Goal: Task Accomplishment & Management: Manage account settings

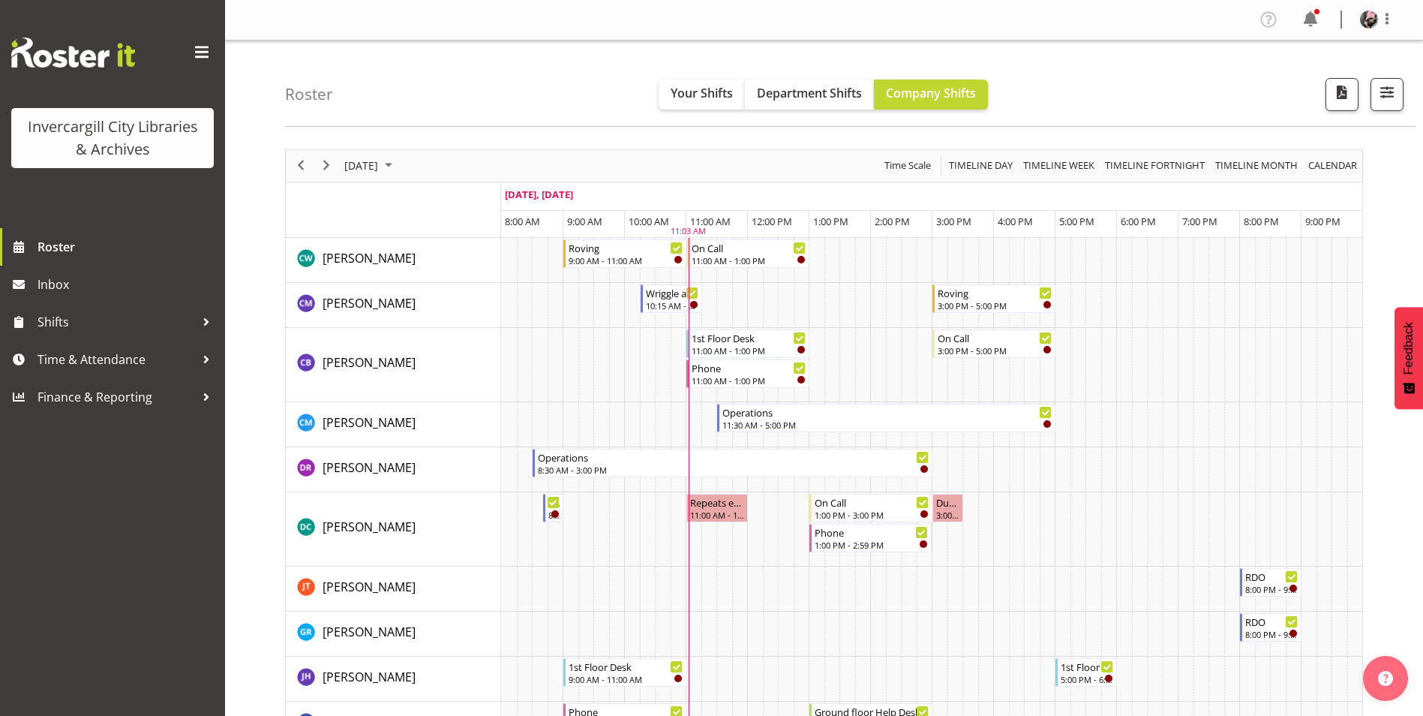
scroll to position [375, 0]
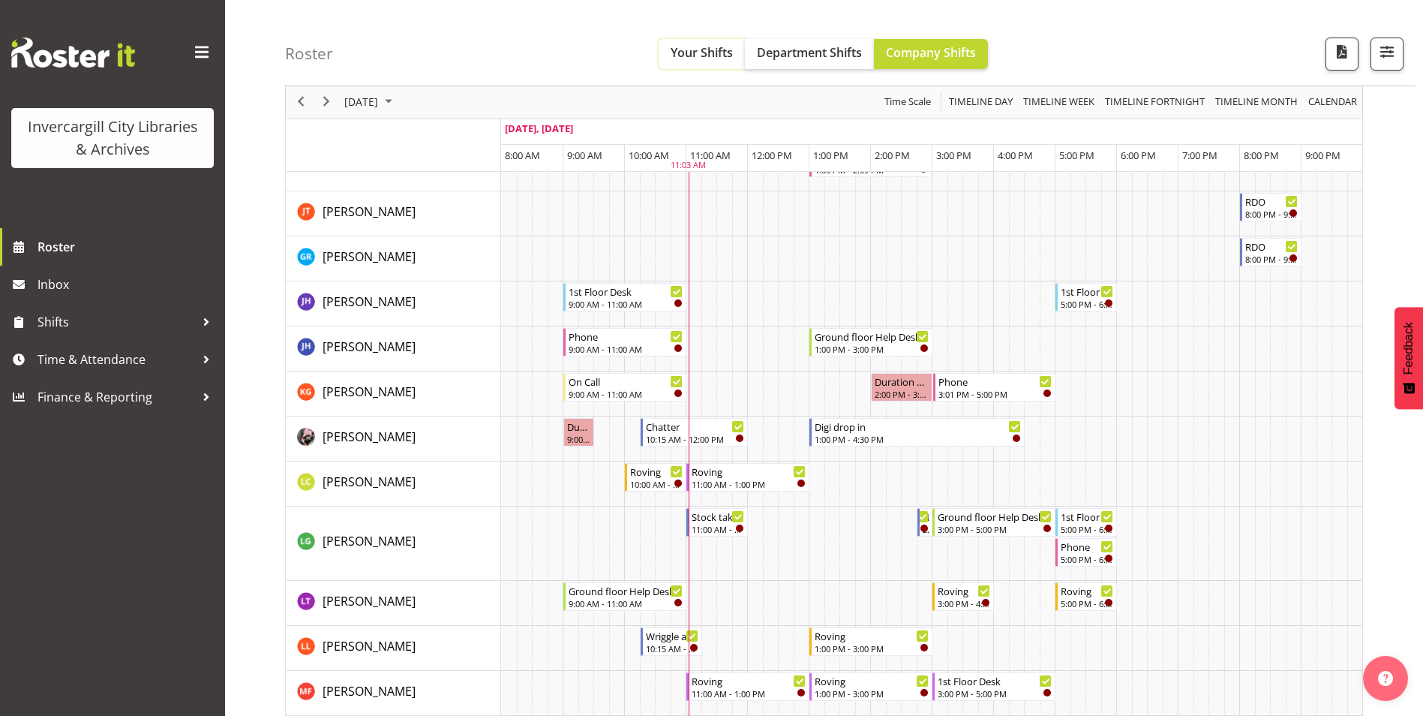
click at [707, 60] on span "Your Shifts" at bounding box center [702, 52] width 62 height 17
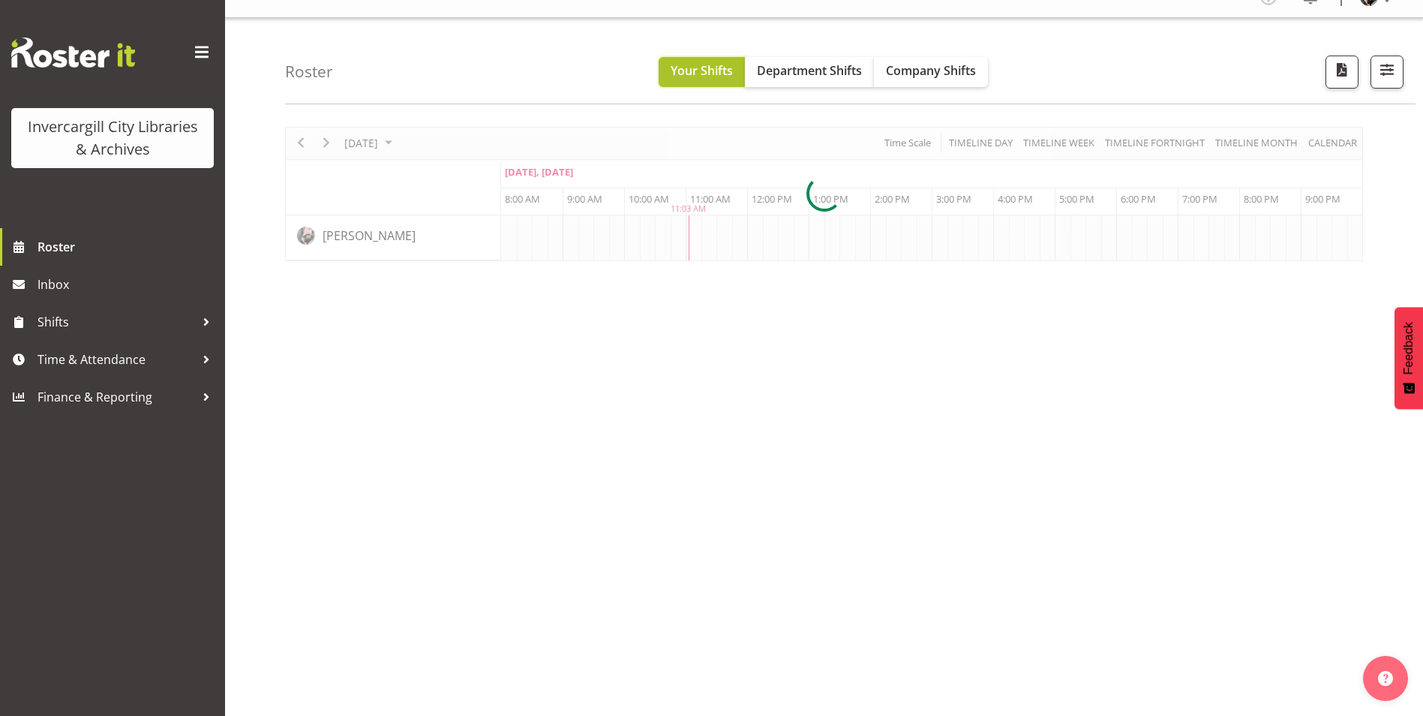
scroll to position [23, 0]
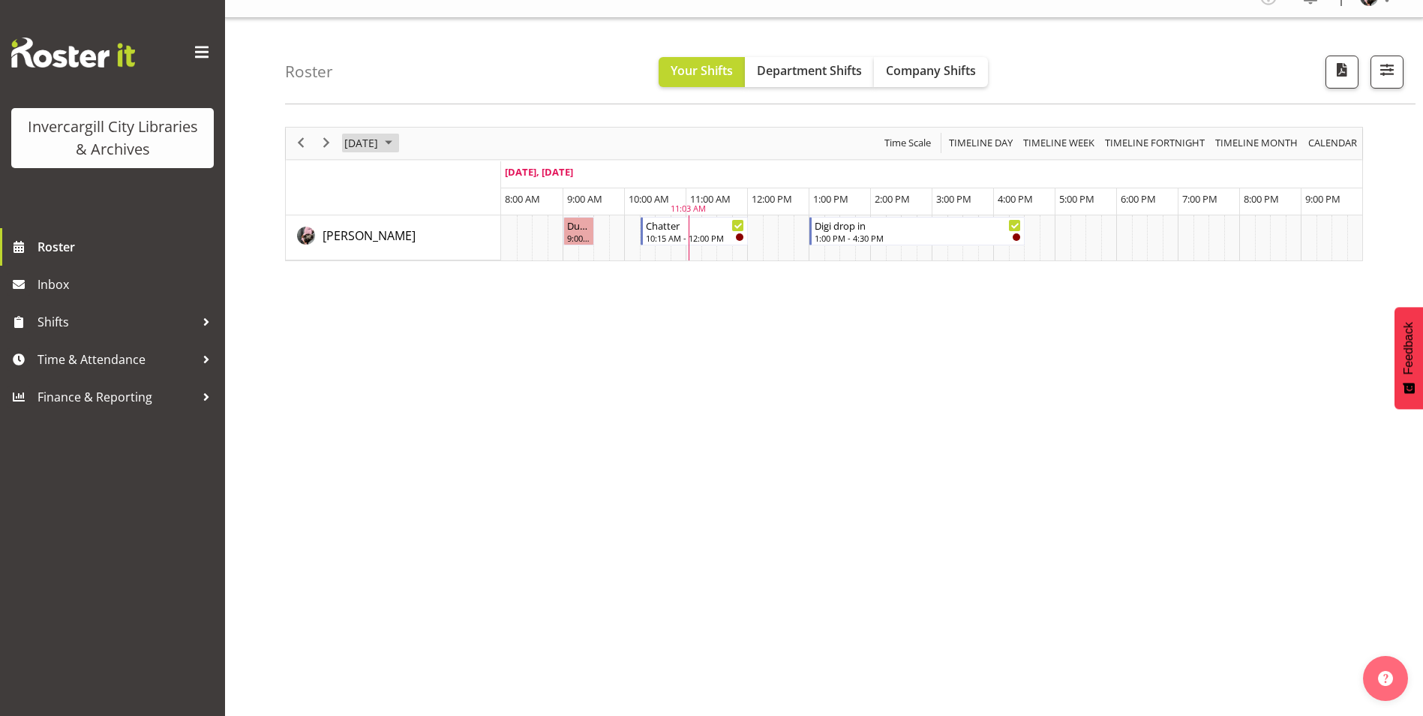
click at [380, 137] on span "September 29, 2025" at bounding box center [361, 143] width 37 height 19
click at [491, 183] on span "next month" at bounding box center [502, 180] width 26 height 27
click at [431, 239] on span "1" at bounding box center [432, 232] width 23 height 23
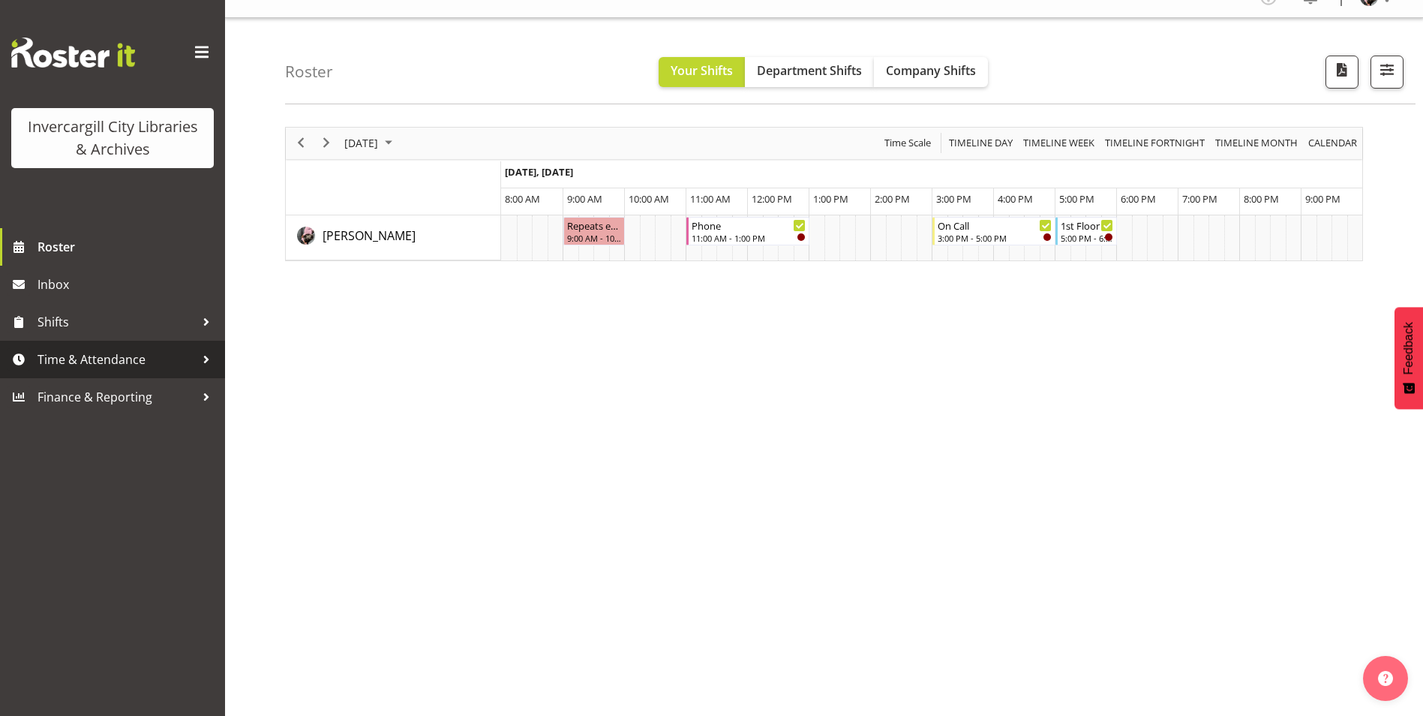
click at [155, 356] on span "Time & Attendance" at bounding box center [117, 359] width 158 height 23
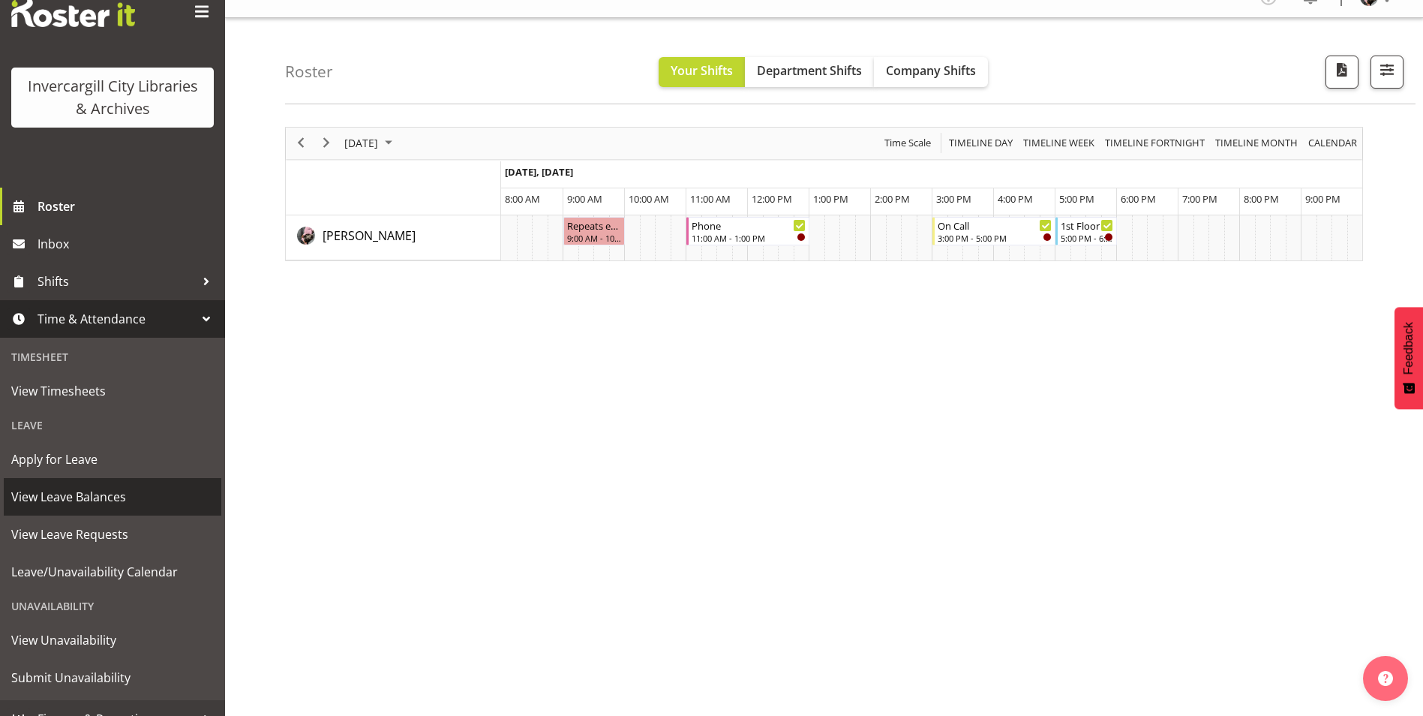
scroll to position [62, 0]
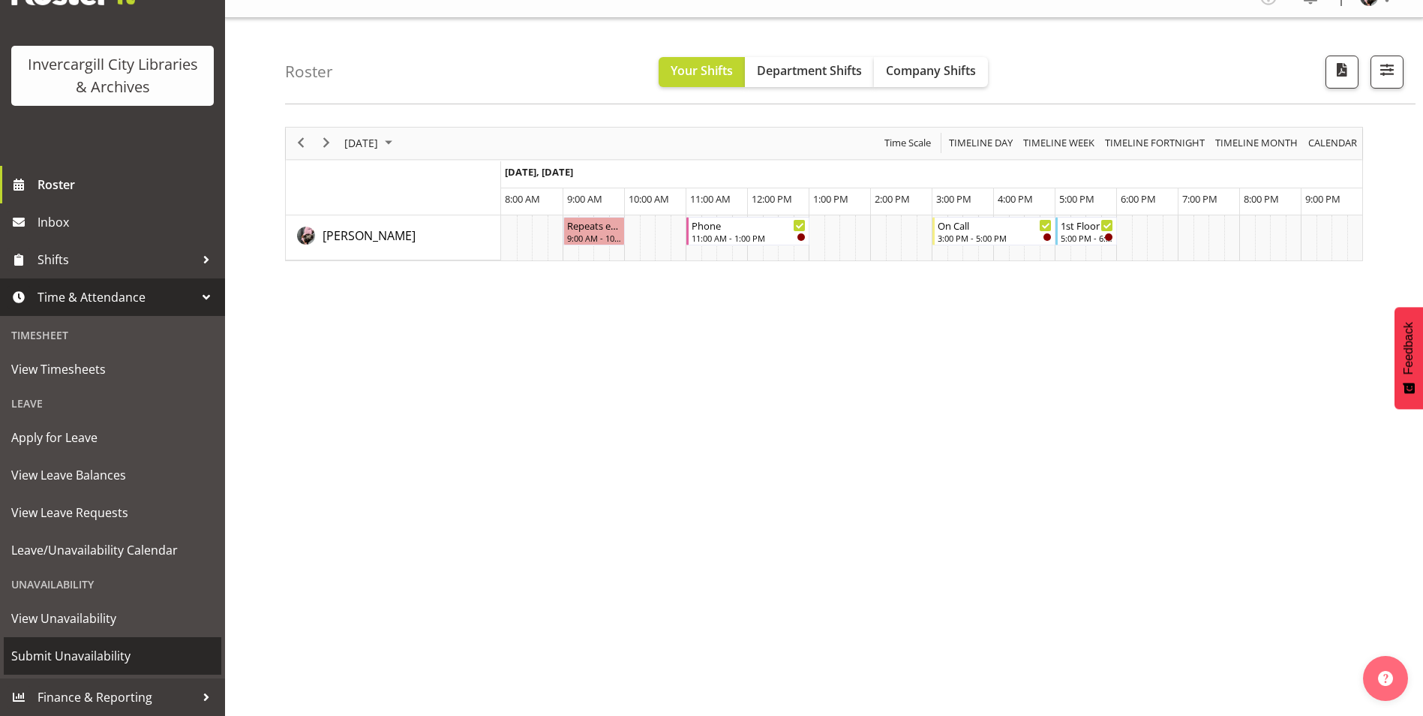
click at [90, 652] on span "Submit Unavailability" at bounding box center [112, 655] width 203 height 23
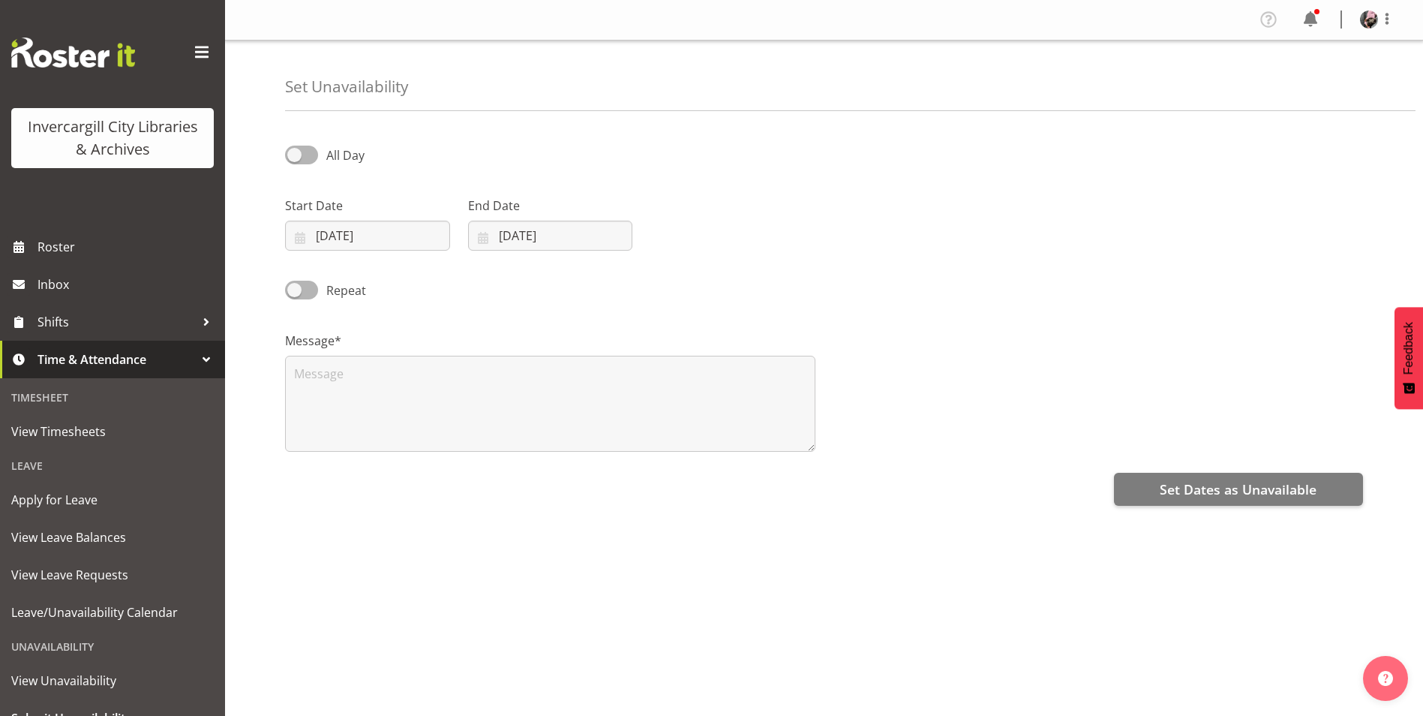
select select "8"
select select "2025"
click at [304, 153] on span at bounding box center [301, 155] width 33 height 19
click at [295, 153] on input "All Day" at bounding box center [290, 155] width 10 height 10
checkbox input "true"
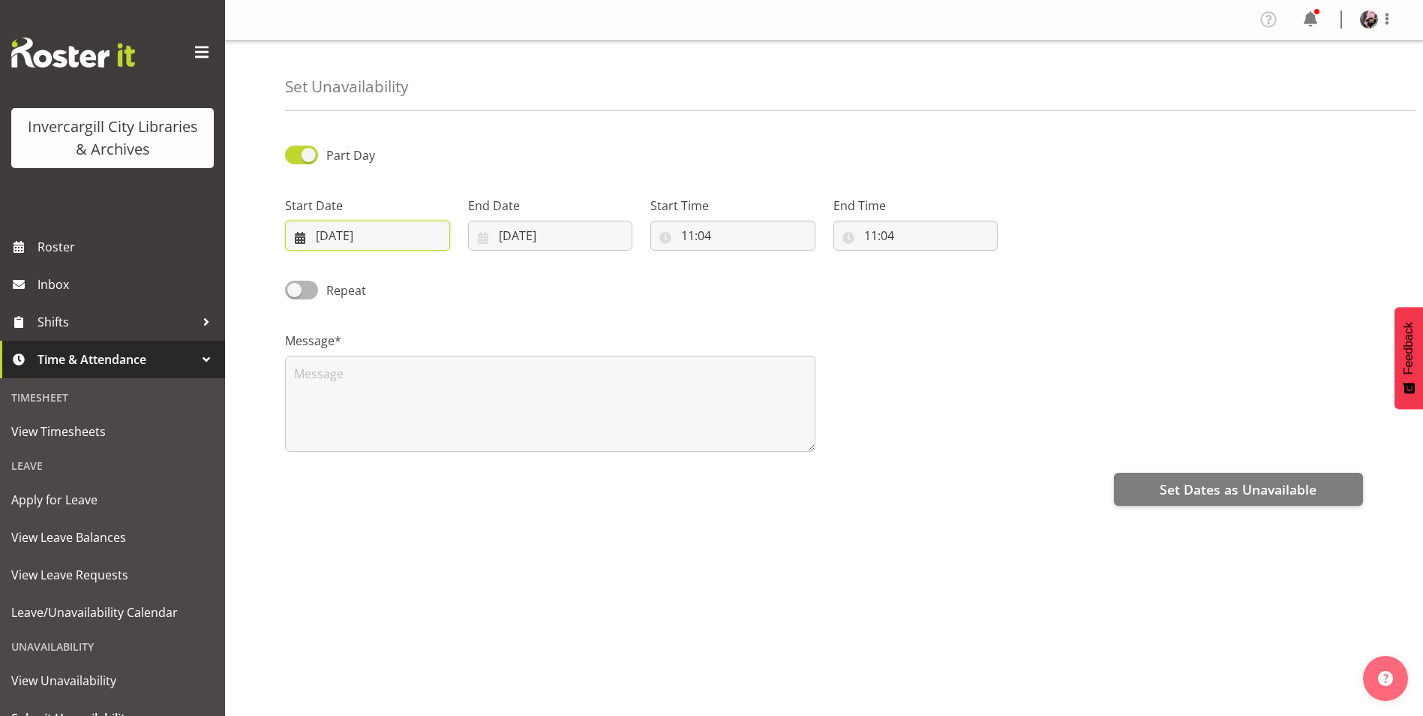
click at [365, 246] on input "[DATE]" at bounding box center [367, 236] width 165 height 30
click at [409, 281] on select "January February March April May June July August September October November De…" at bounding box center [378, 279] width 86 height 30
select select "9"
click at [335, 264] on select "January February March April May June July August September October November De…" at bounding box center [378, 279] width 86 height 30
click at [405, 355] on span "1" at bounding box center [406, 358] width 6 height 14
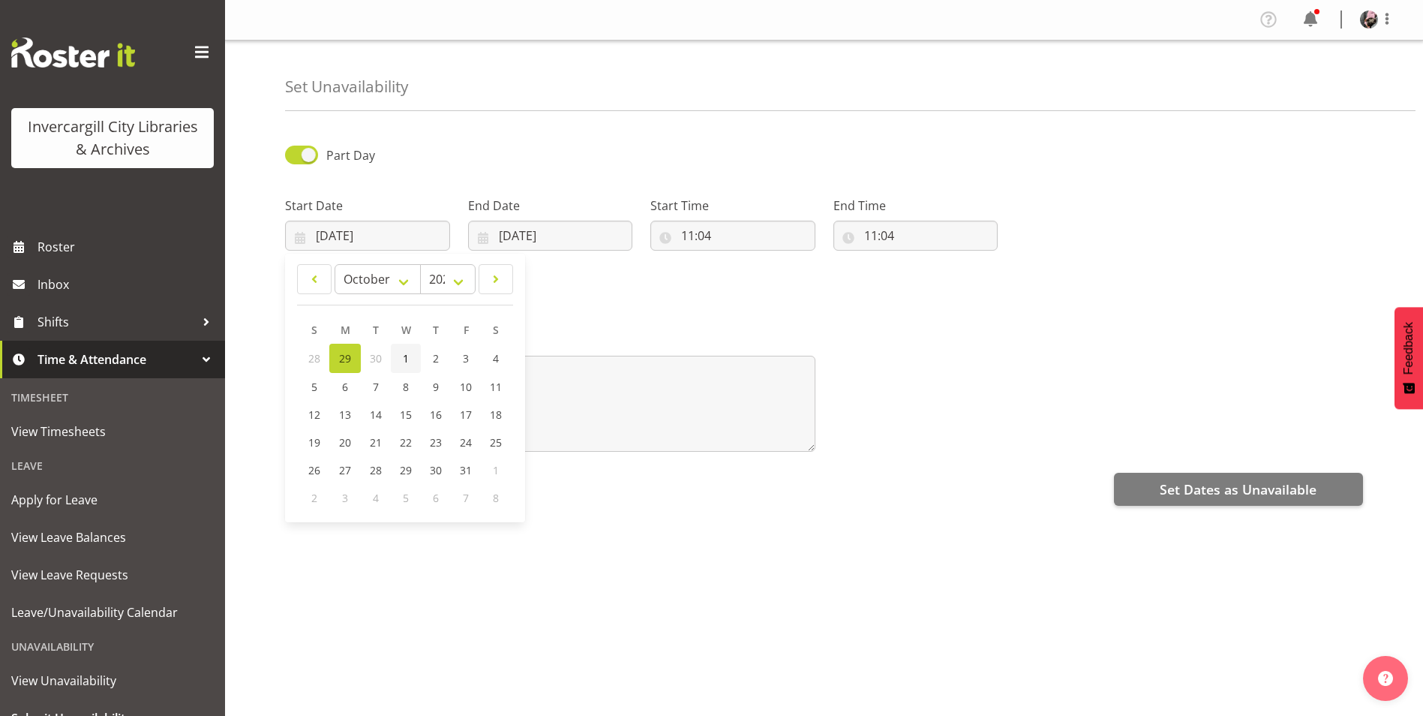
type input "[DATE]"
click at [703, 233] on input "11:04" at bounding box center [732, 236] width 165 height 30
click at [542, 230] on input "[DATE]" at bounding box center [550, 236] width 165 height 30
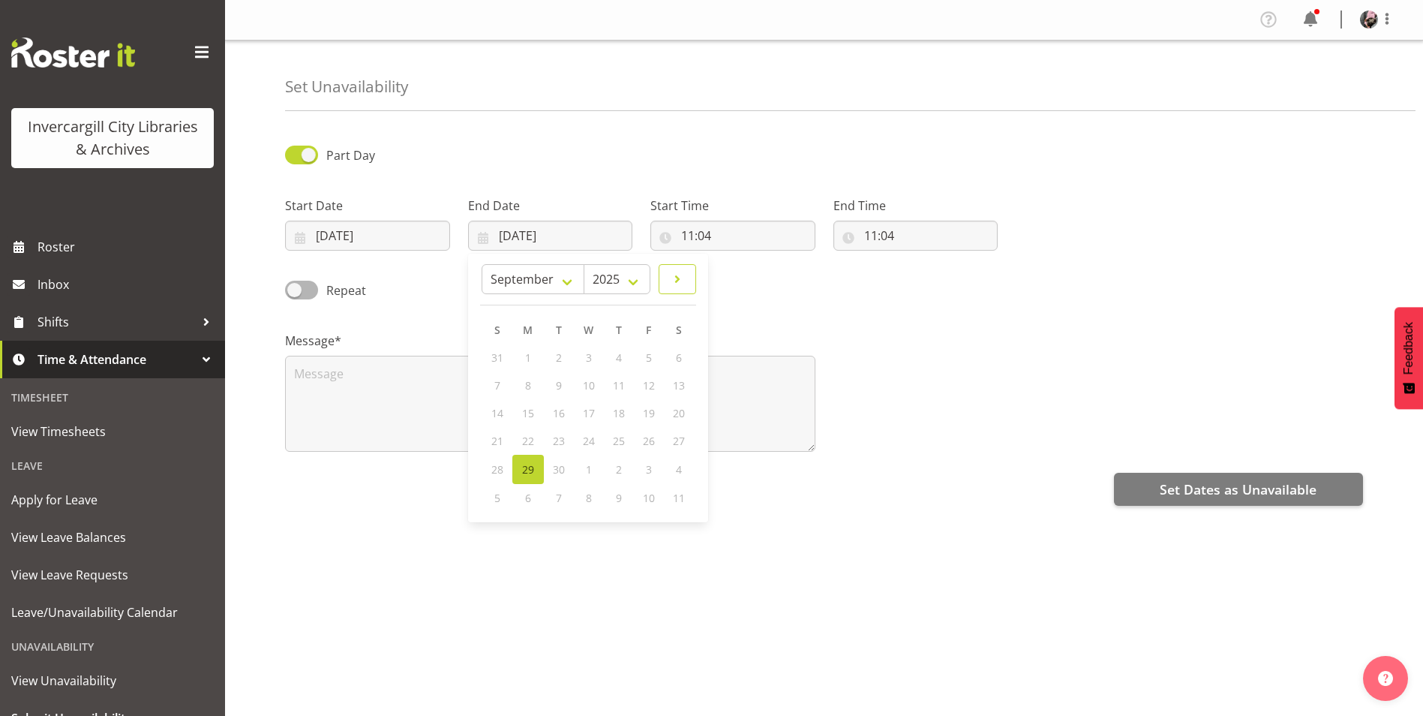
click at [682, 283] on span at bounding box center [677, 279] width 18 height 18
select select "9"
click at [594, 359] on link "1" at bounding box center [589, 358] width 30 height 29
type input "[DATE]"
click at [723, 241] on input "11:04" at bounding box center [732, 236] width 165 height 30
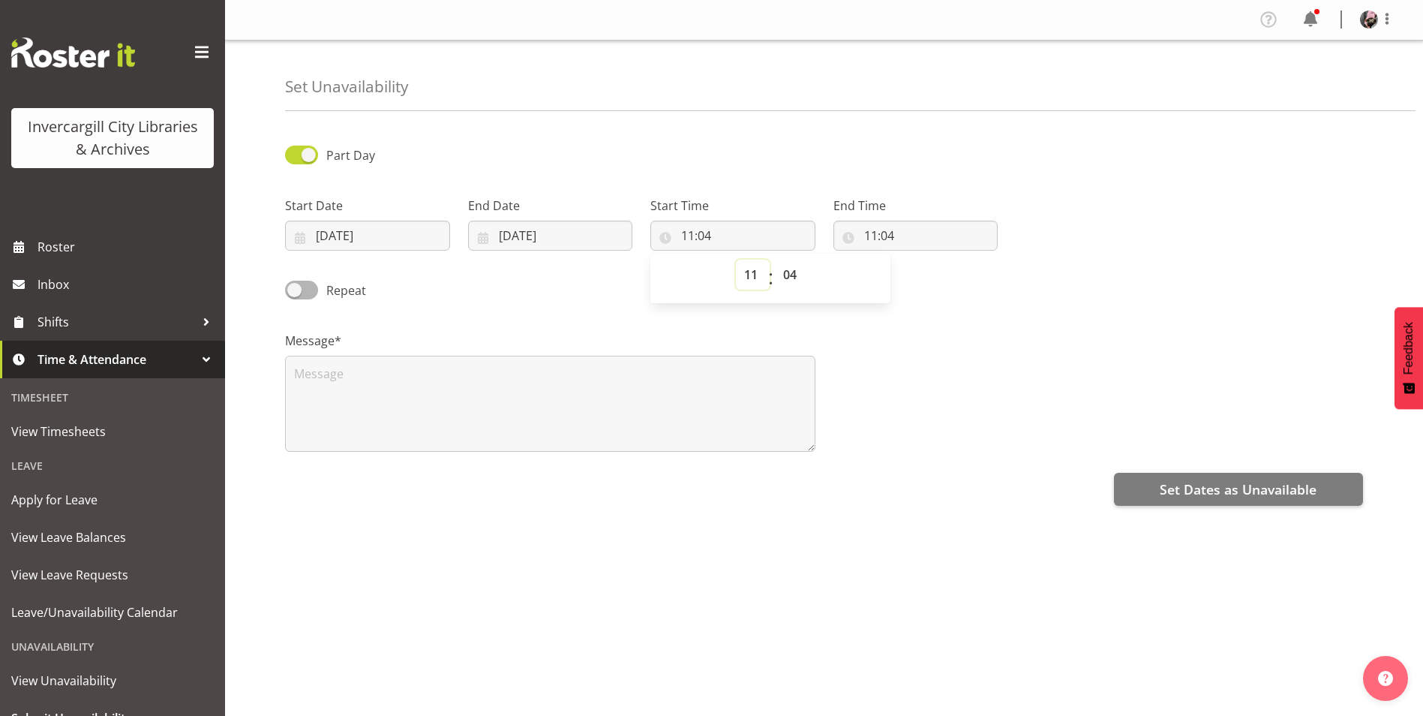
click at [744, 269] on select "00 01 02 03 04 05 06 07 08 09 10 11 12 13 14 15 16 17 18 19 20 21 22 23" at bounding box center [753, 275] width 34 height 30
select select "13"
click at [736, 260] on select "00 01 02 03 04 05 06 07 08 09 10 11 12 13 14 15 16 17 18 19 20 21 22 23" at bounding box center [753, 275] width 34 height 30
type input "13:04"
drag, startPoint x: 786, startPoint y: 275, endPoint x: 779, endPoint y: 280, distance: 8.1
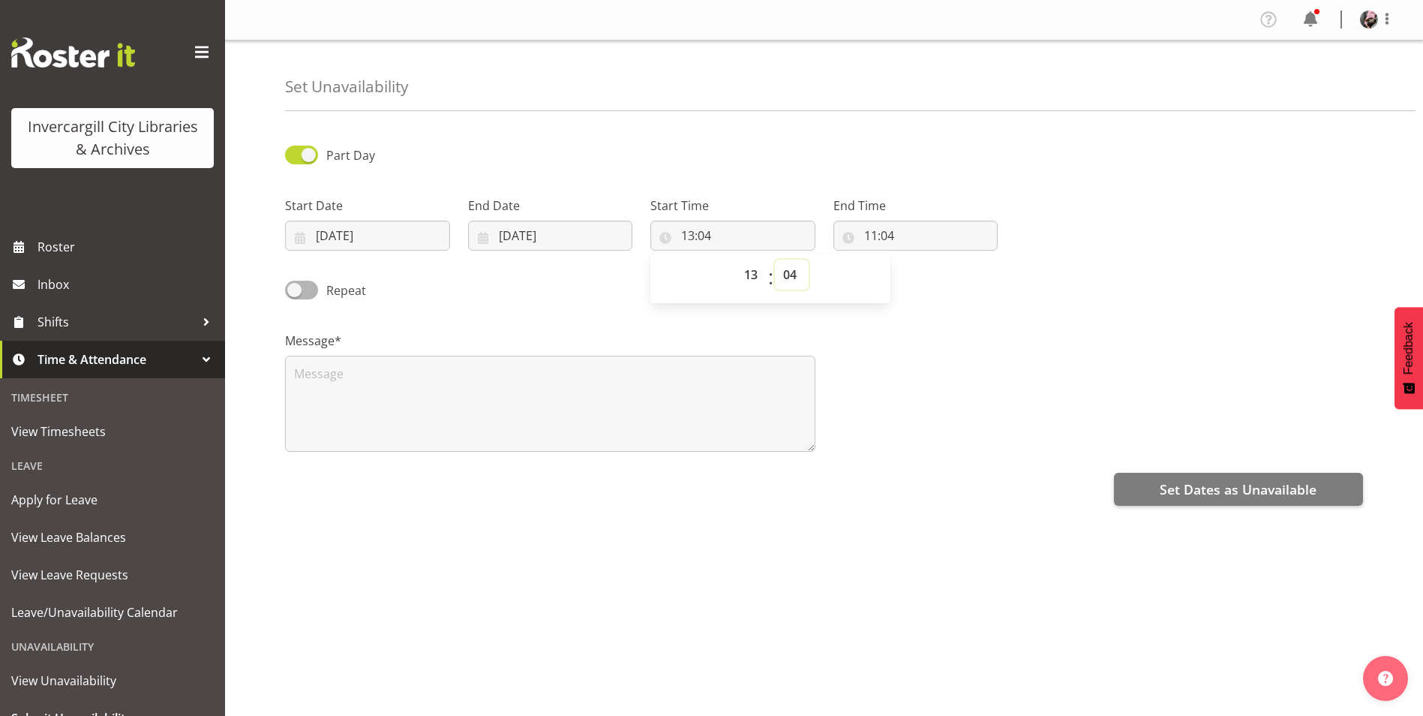
click at [786, 275] on select "00 01 02 03 04 05 06 07 08 09 10 11 12 13 14 15 16 17 18 19 20 21 22 23 24 25 2…" at bounding box center [792, 275] width 34 height 30
select select "0"
click at [775, 260] on select "00 01 02 03 04 05 06 07 08 09 10 11 12 13 14 15 16 17 18 19 20 21 22 23 24 25 2…" at bounding box center [792, 275] width 34 height 30
type input "13:00"
click at [870, 240] on input "11:04" at bounding box center [916, 236] width 165 height 30
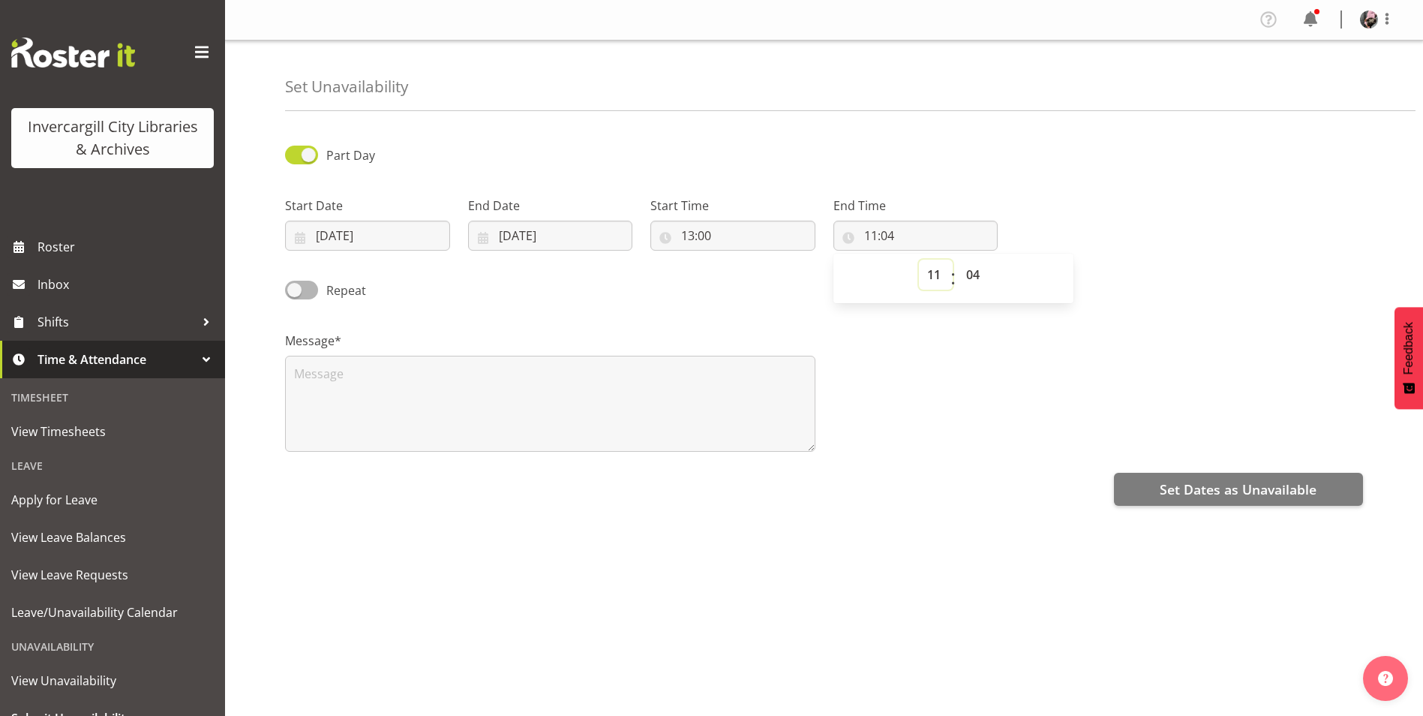
click at [923, 281] on select "00 01 02 03 04 05 06 07 08 09 10 11 12 13 14 15 16 17 18 19 20 21 22 23" at bounding box center [936, 275] width 34 height 30
select select "14"
click at [919, 260] on select "00 01 02 03 04 05 06 07 08 09 10 11 12 13 14 15 16 17 18 19 20 21 22 23" at bounding box center [936, 275] width 34 height 30
type input "14:04"
click at [986, 271] on select "00 01 02 03 04 05 06 07 08 09 10 11 12 13 14 15 16 17 18 19 20 21 22 23 24 25 2…" at bounding box center [975, 275] width 34 height 30
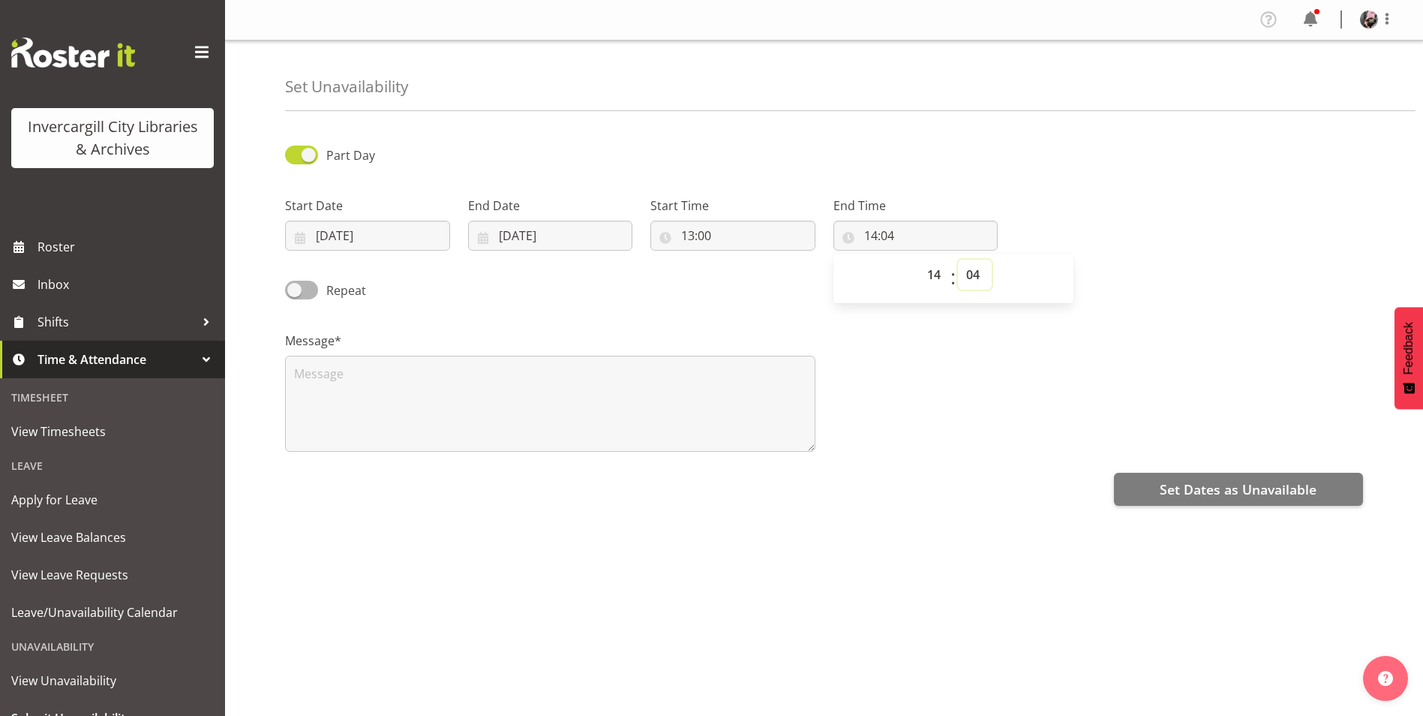
select select "0"
click at [958, 260] on select "00 01 02 03 04 05 06 07 08 09 10 11 12 13 14 15 16 17 18 19 20 21 22 23 24 25 2…" at bounding box center [975, 275] width 34 height 30
type input "14:00"
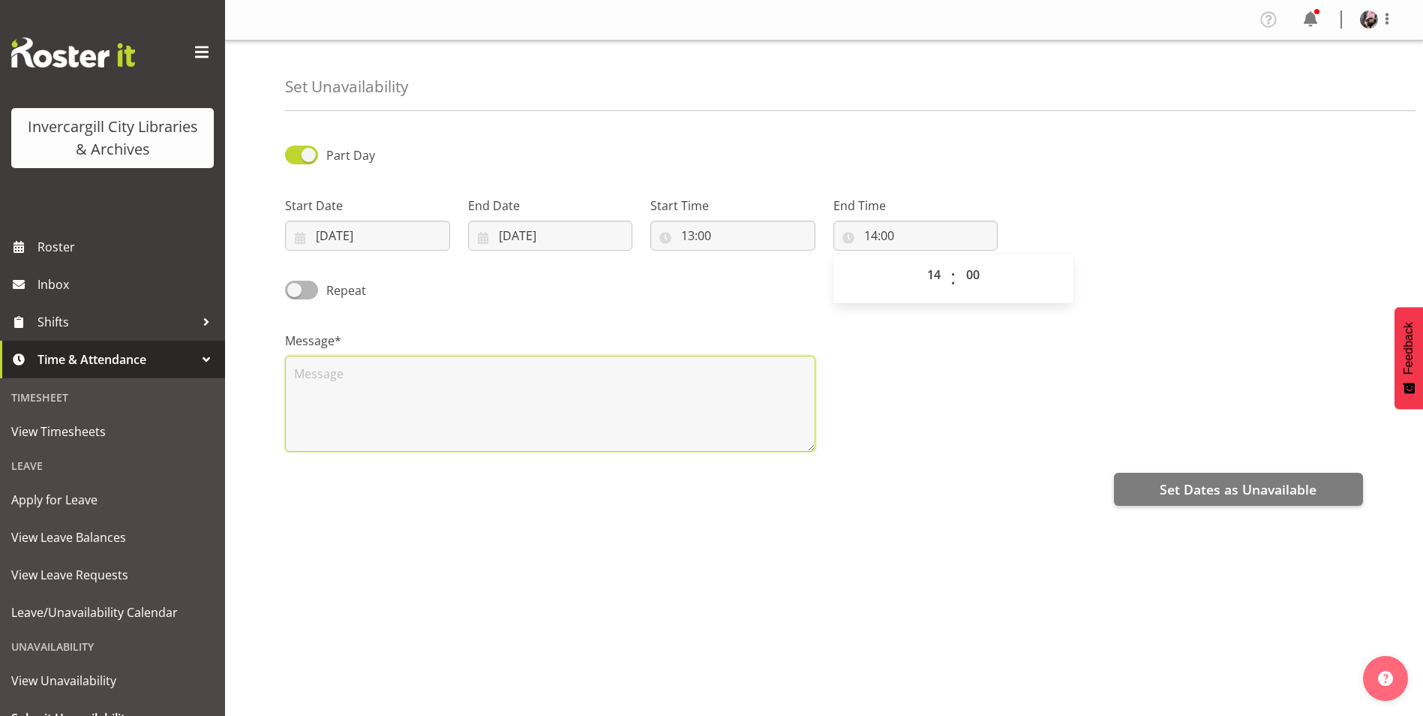
click at [441, 404] on textarea at bounding box center [550, 404] width 530 height 96
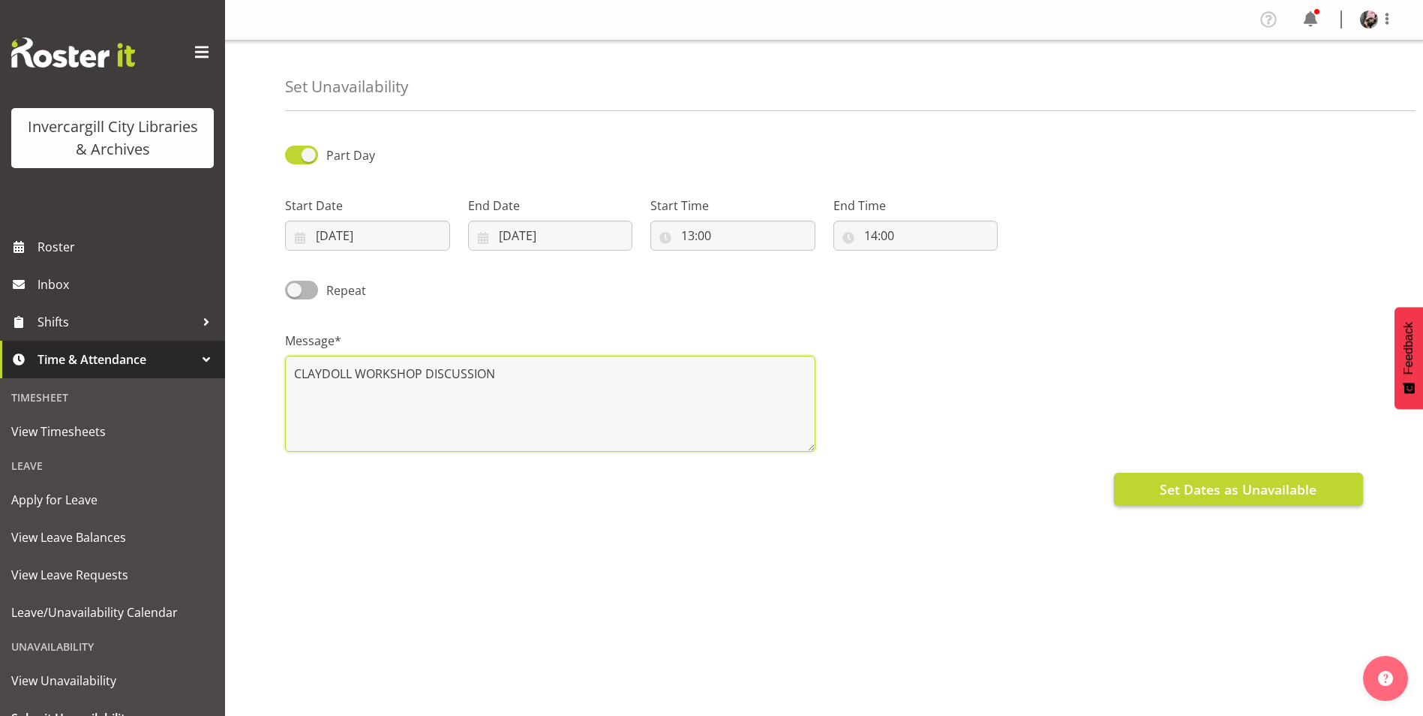
type textarea "CLAYDOLL WORKSHOP DISCUSSION"
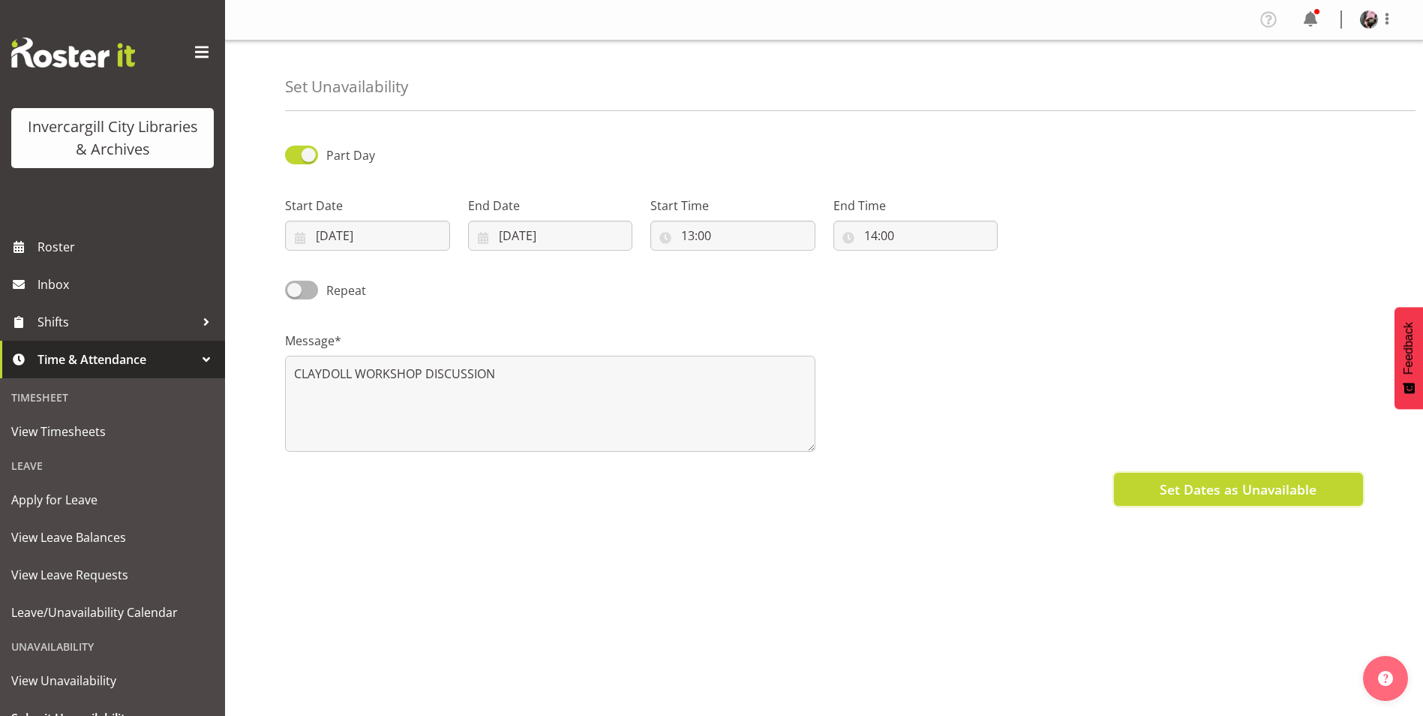
click at [1162, 490] on span "Set Dates as Unavailable" at bounding box center [1238, 489] width 157 height 20
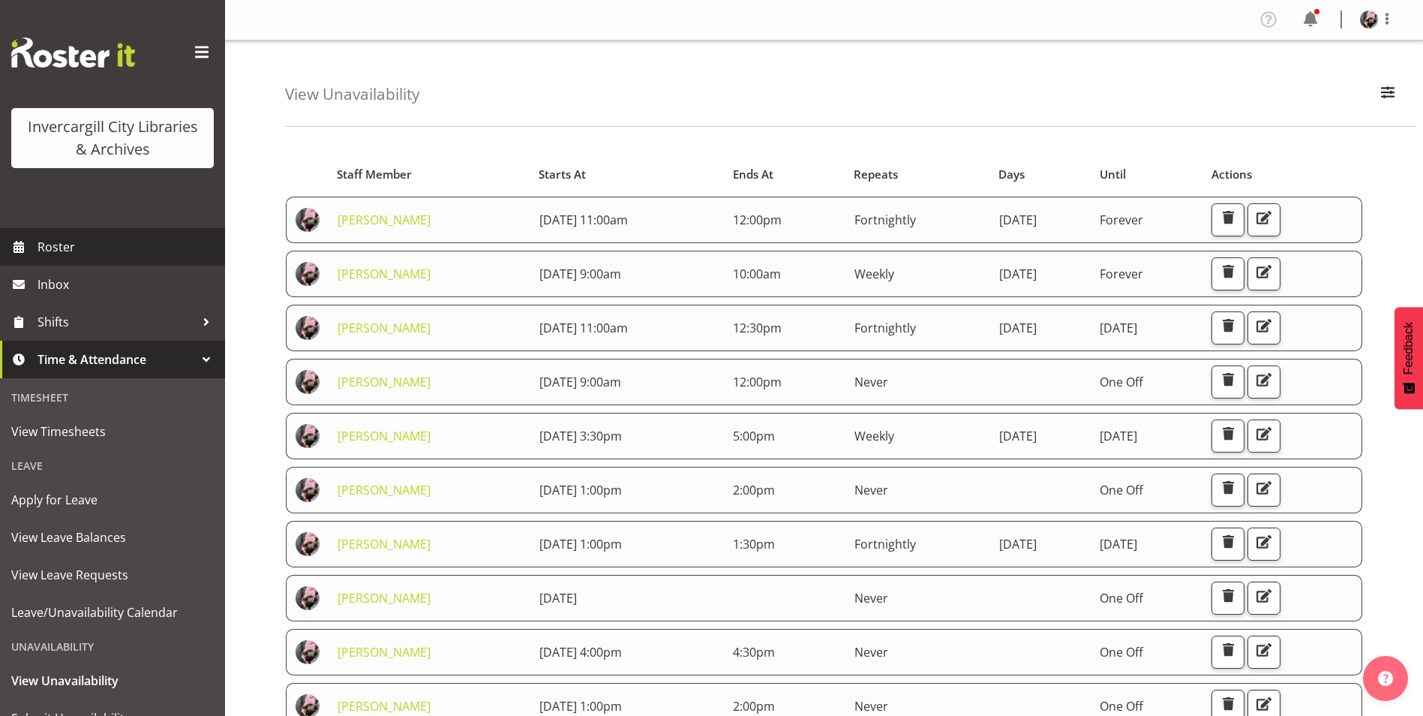
click at [53, 254] on span "Roster" at bounding box center [128, 247] width 180 height 23
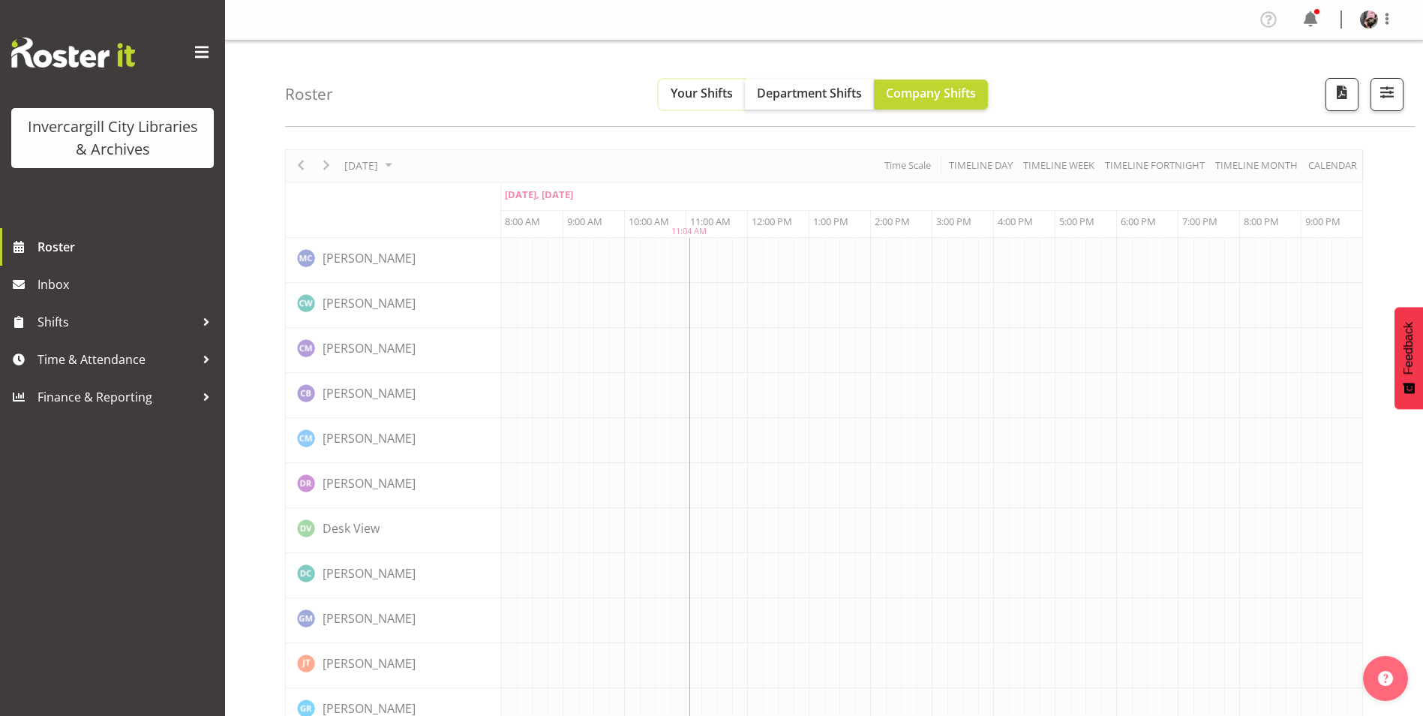
click at [731, 90] on span "Your Shifts" at bounding box center [702, 93] width 62 height 17
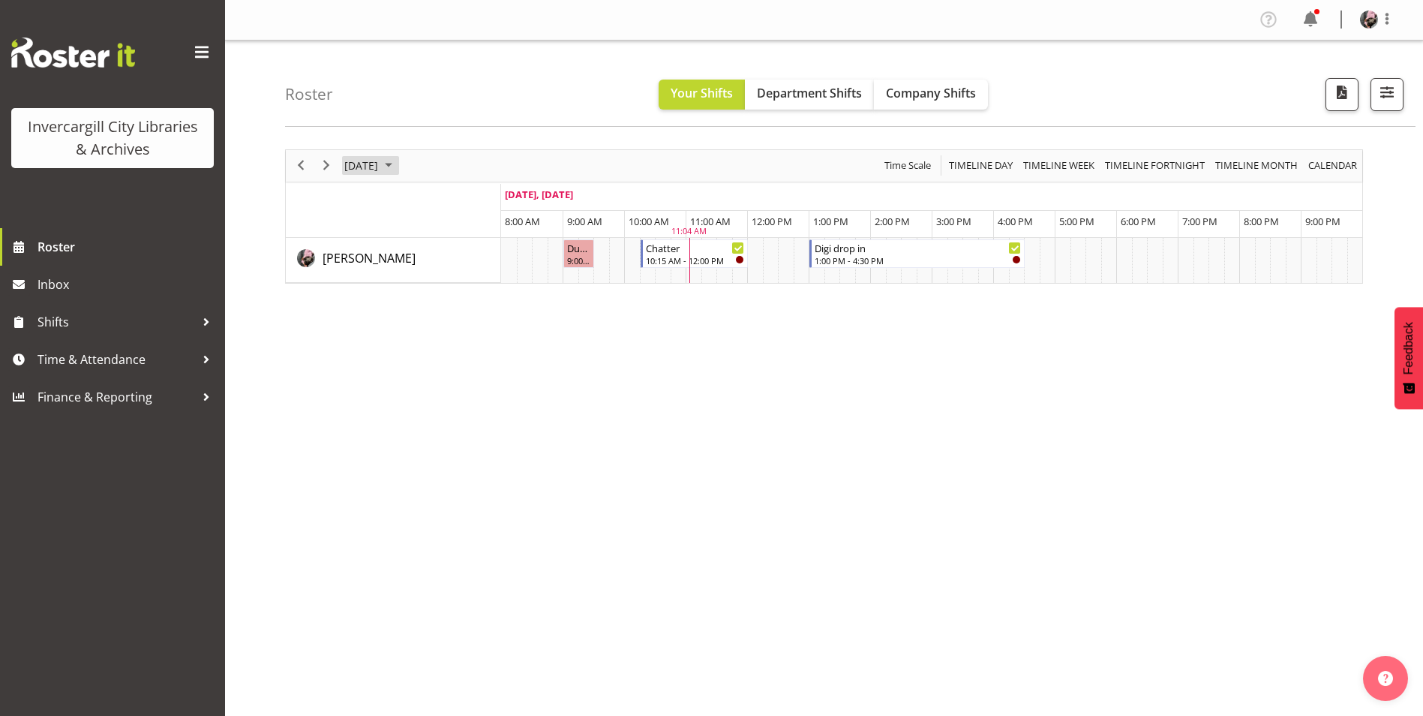
click at [380, 165] on span "[DATE]" at bounding box center [361, 165] width 37 height 19
click at [498, 197] on span "next month" at bounding box center [502, 203] width 26 height 27
click at [431, 252] on span "1" at bounding box center [432, 255] width 23 height 23
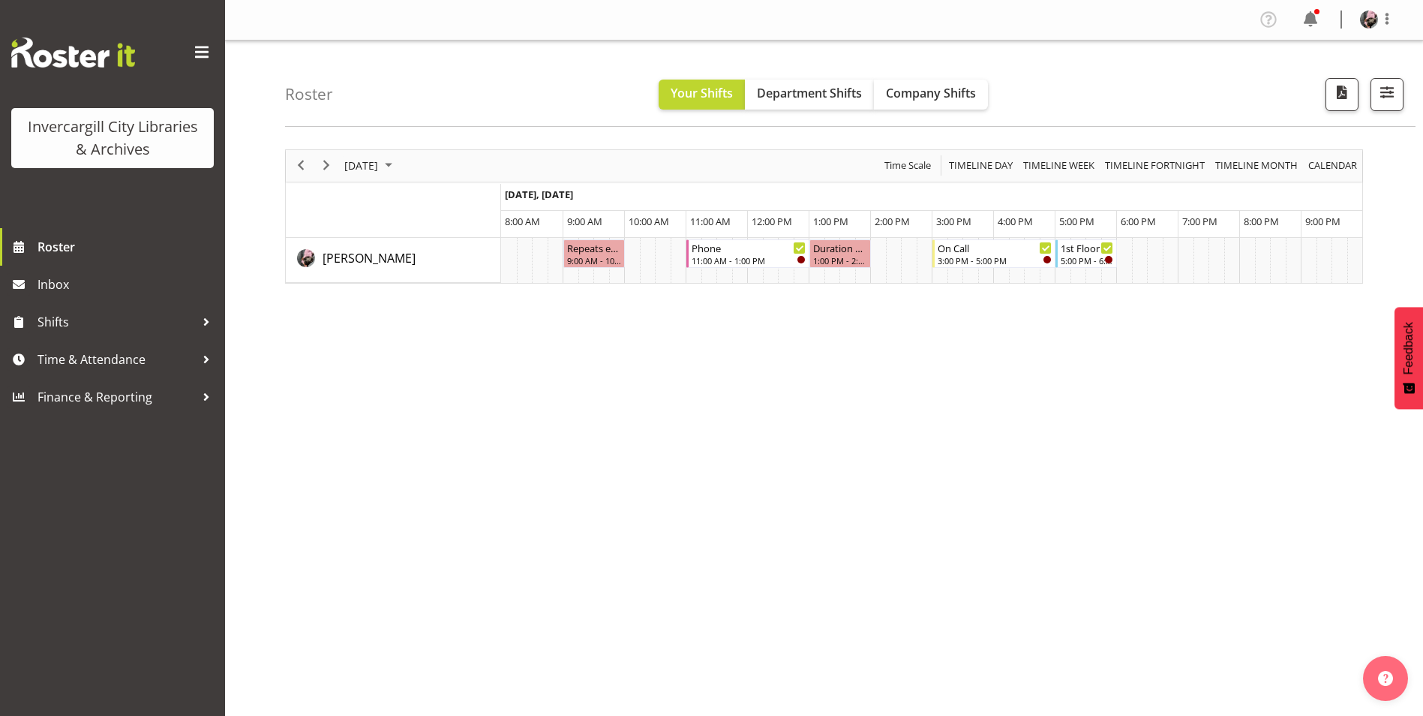
click at [1020, 62] on div "Roster Your Shifts Department Shifts Company Shifts All Locations Clear Bluff L…" at bounding box center [850, 84] width 1131 height 86
